Goal: Information Seeking & Learning: Learn about a topic

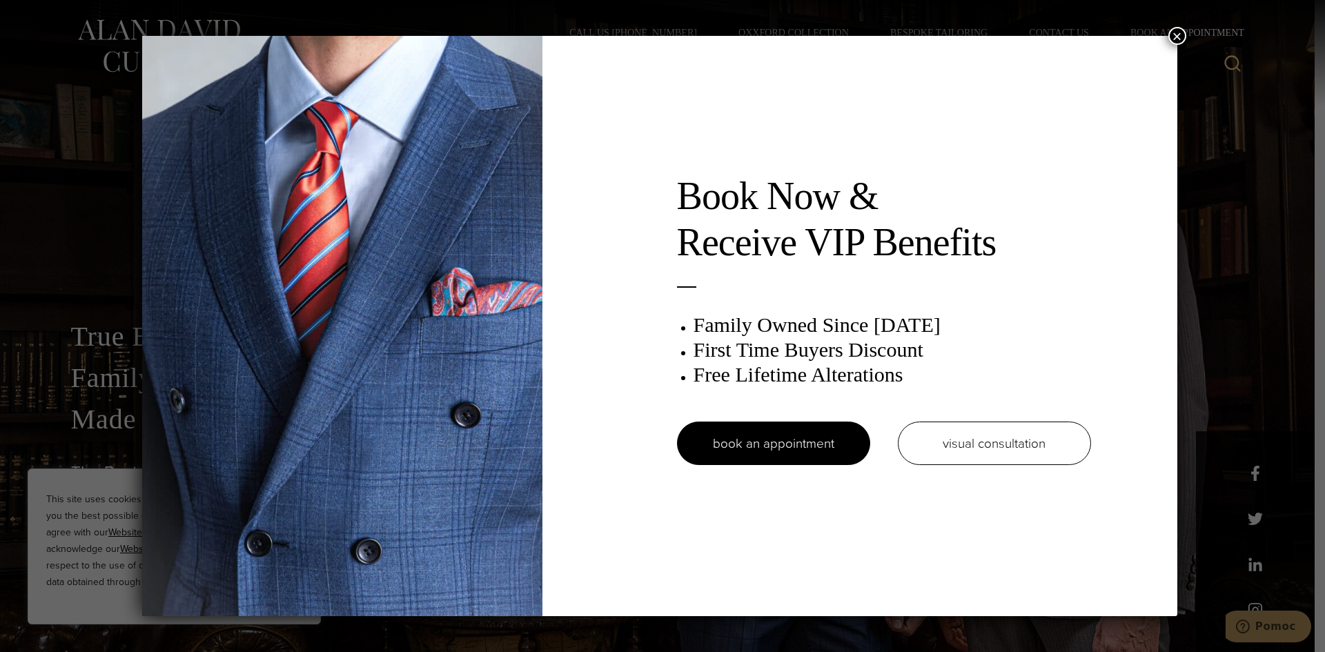
click at [1181, 36] on button "×" at bounding box center [1177, 36] width 18 height 18
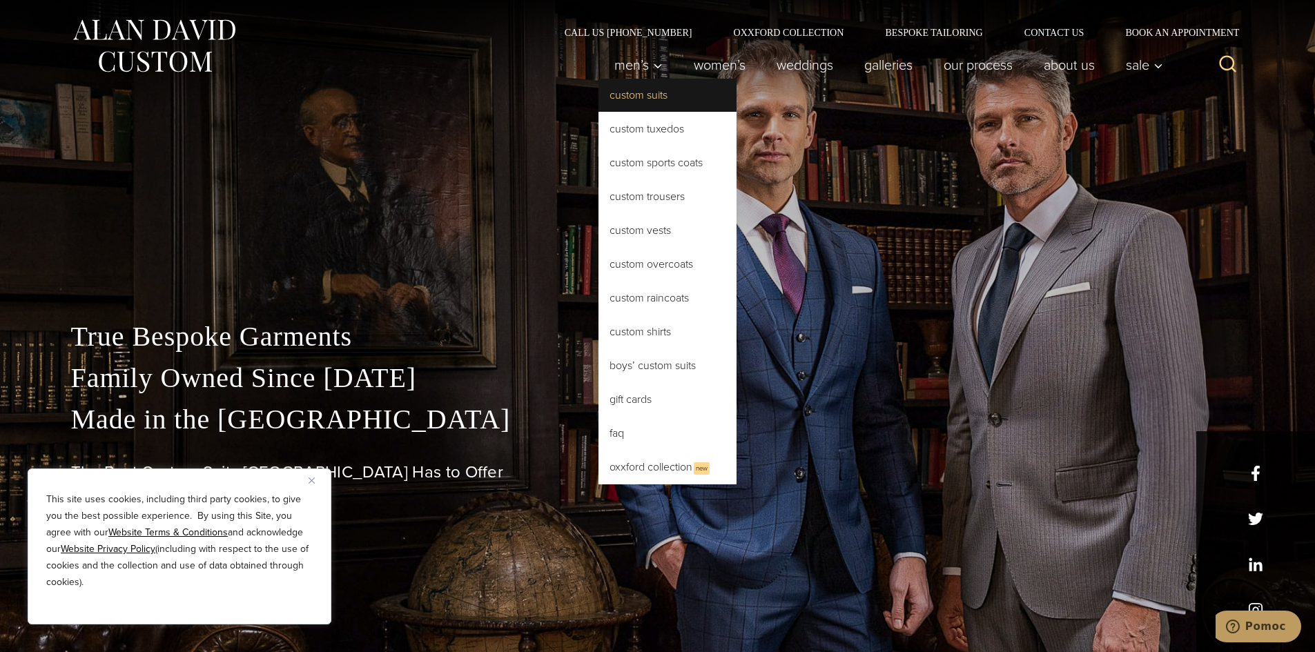
click at [645, 96] on link "Custom Suits" at bounding box center [667, 95] width 138 height 33
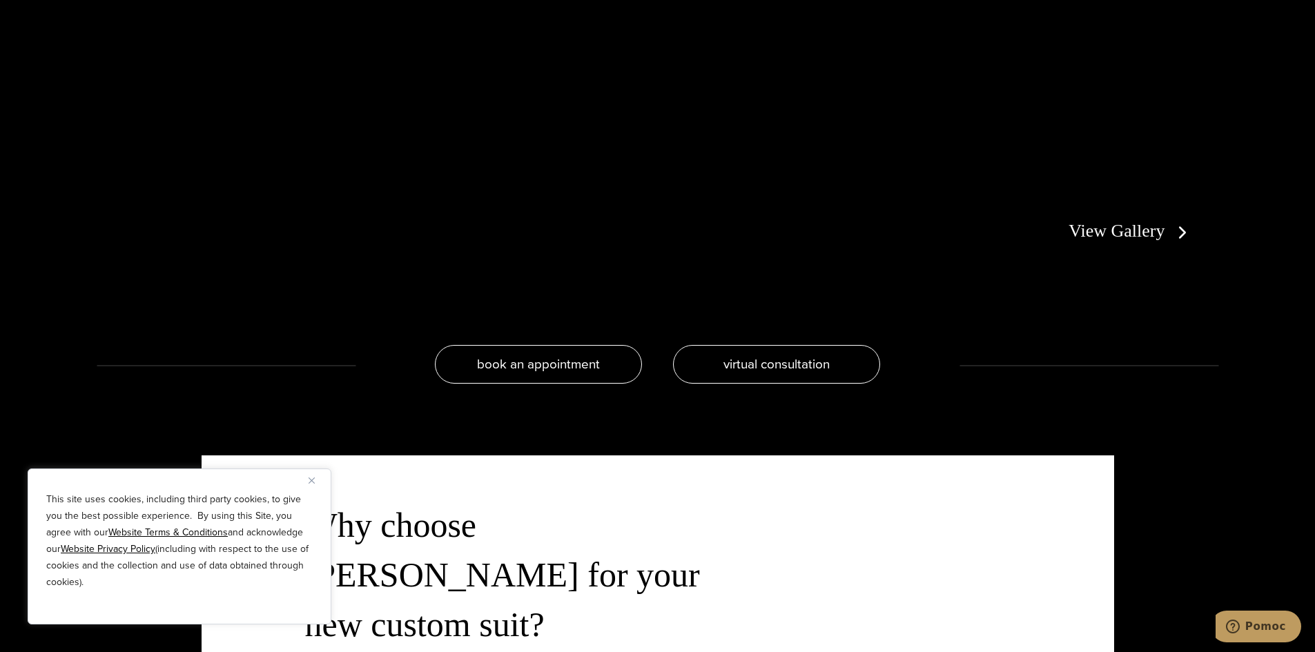
scroll to position [3174, 0]
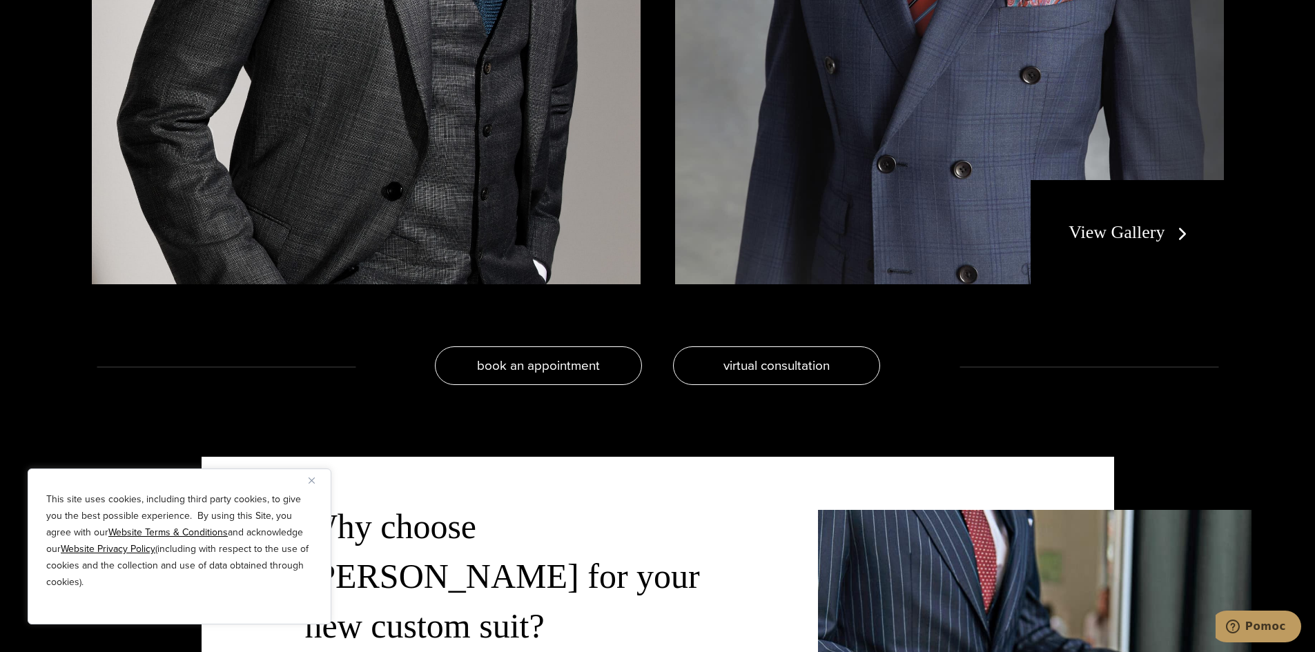
click at [1137, 233] on link "View Gallery" at bounding box center [1130, 232] width 124 height 20
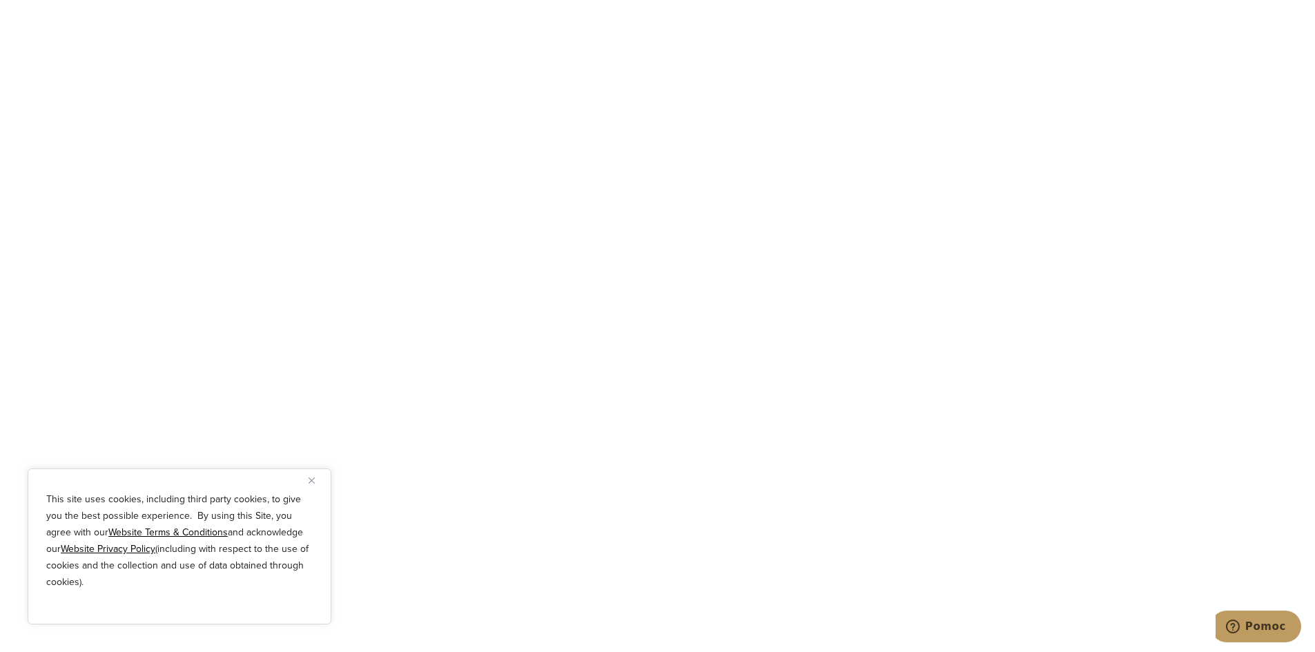
scroll to position [3105, 0]
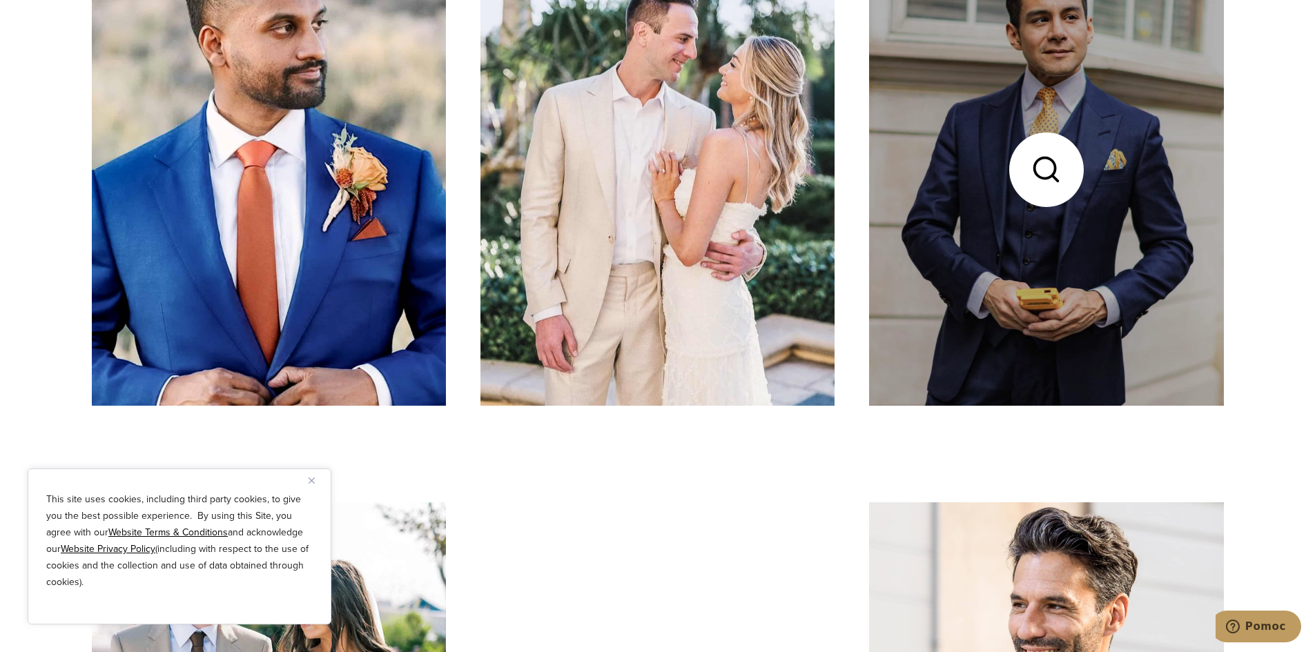
click at [1042, 196] on link at bounding box center [1046, 169] width 354 height 472
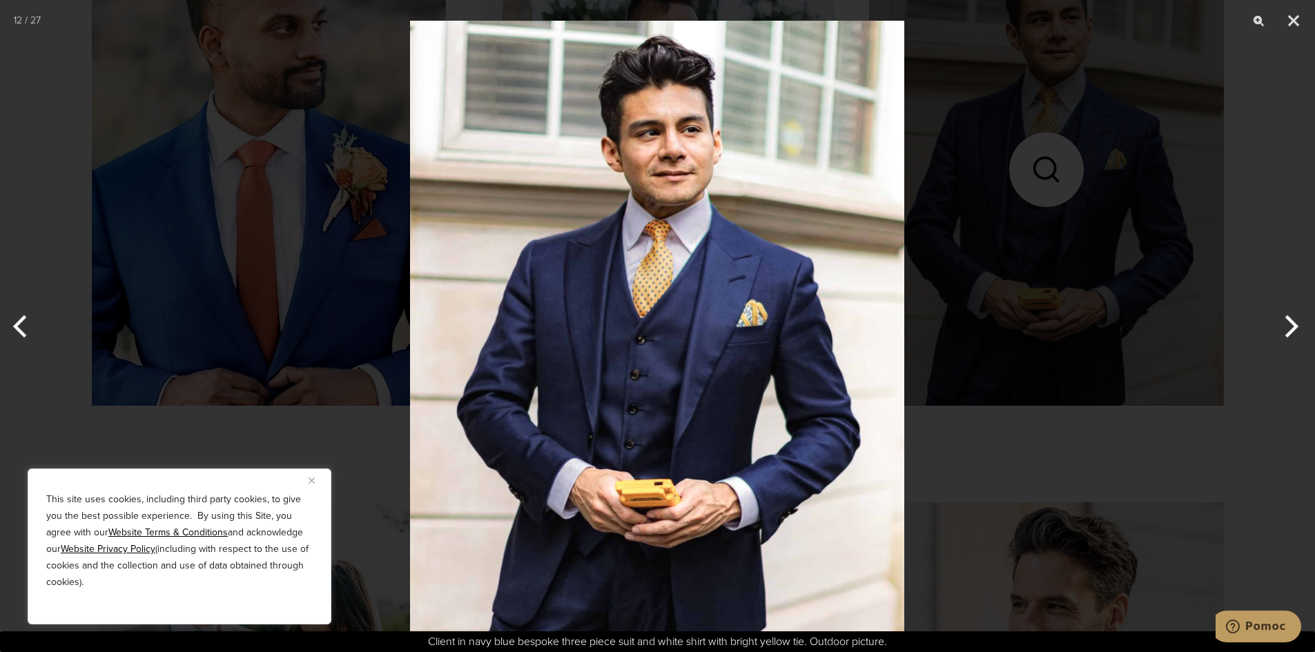
click at [1126, 209] on div at bounding box center [657, 326] width 1315 height 652
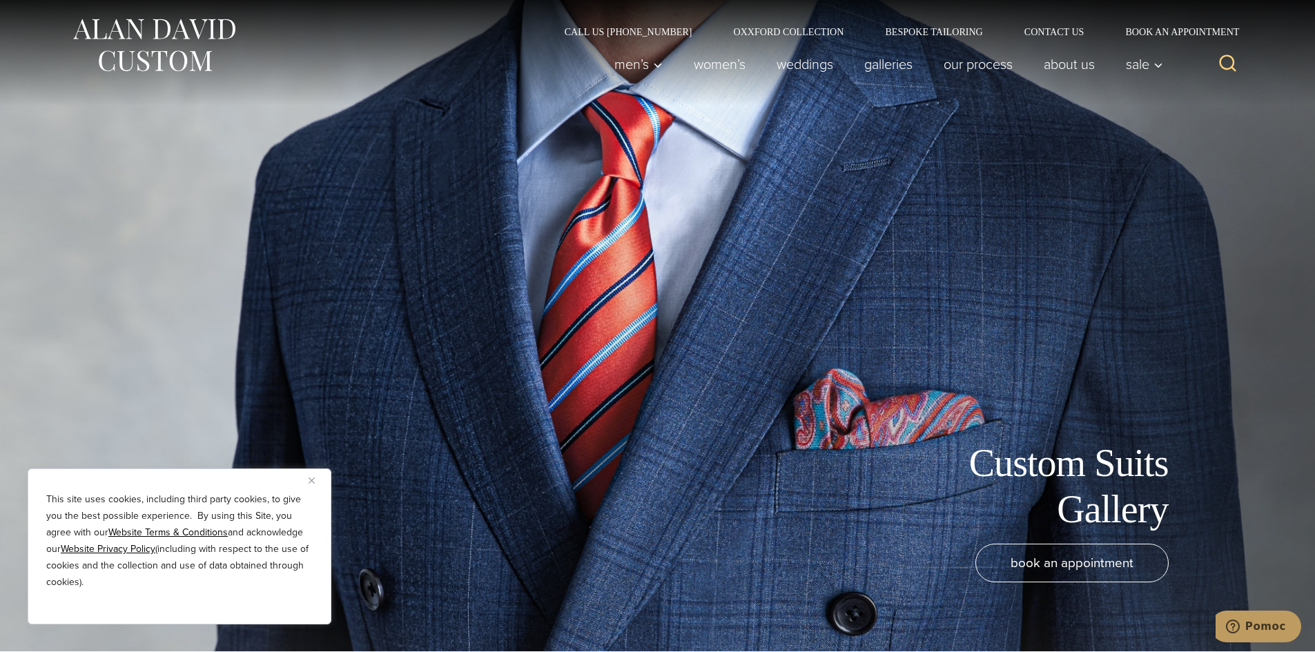
scroll to position [0, 0]
